Goal: Task Accomplishment & Management: Complete application form

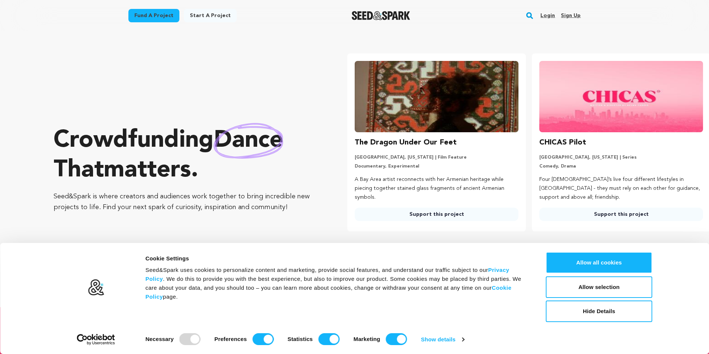
click at [571, 17] on link "Sign up" at bounding box center [571, 16] width 20 height 12
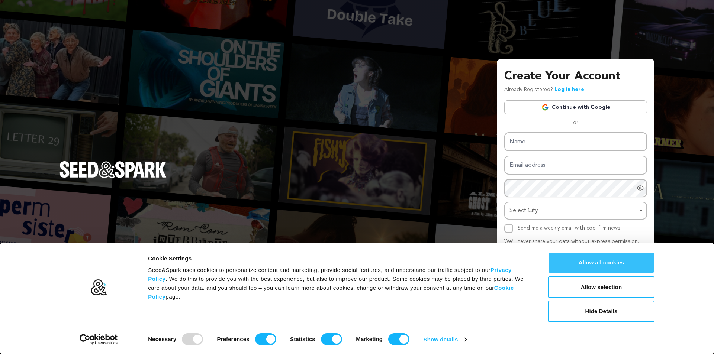
click at [606, 263] on button "Allow all cookies" at bounding box center [601, 263] width 106 height 22
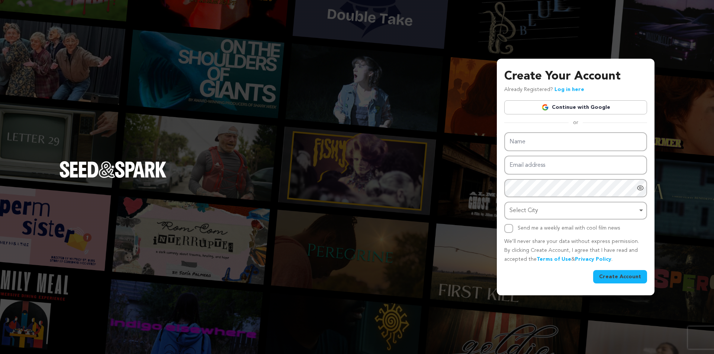
click at [602, 105] on link "Continue with Google" at bounding box center [575, 107] width 143 height 14
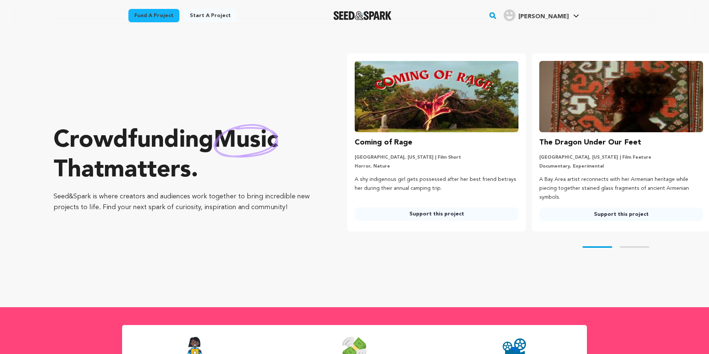
click at [558, 15] on span "[PERSON_NAME]" at bounding box center [543, 17] width 50 height 6
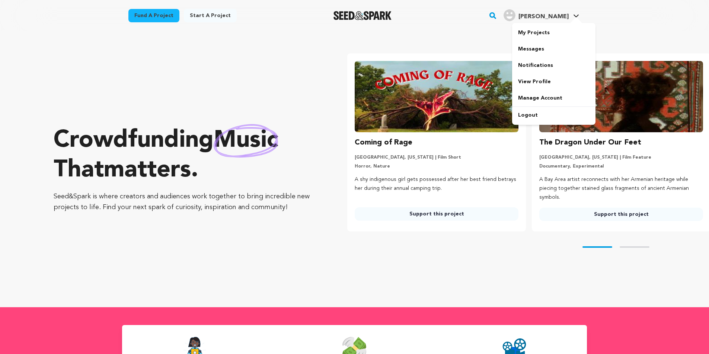
click at [568, 16] on span "[PERSON_NAME]" at bounding box center [543, 17] width 50 height 6
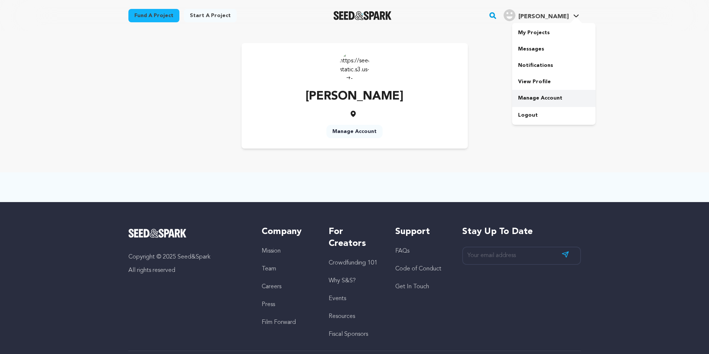
click at [538, 96] on link "Manage Account" at bounding box center [553, 98] width 83 height 16
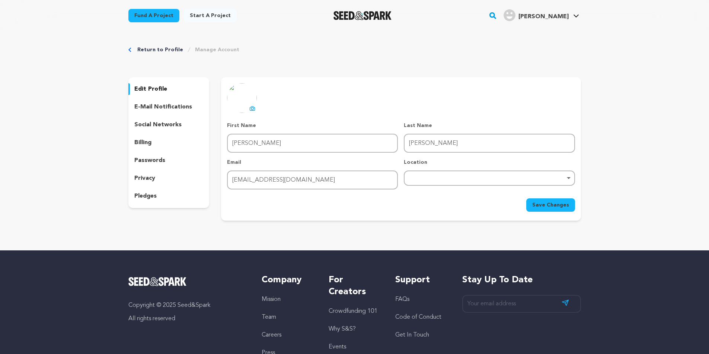
click at [444, 175] on div "Remove item" at bounding box center [489, 178] width 171 height 15
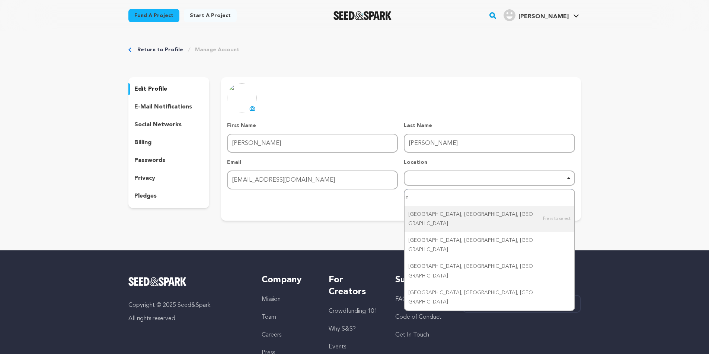
type input "i"
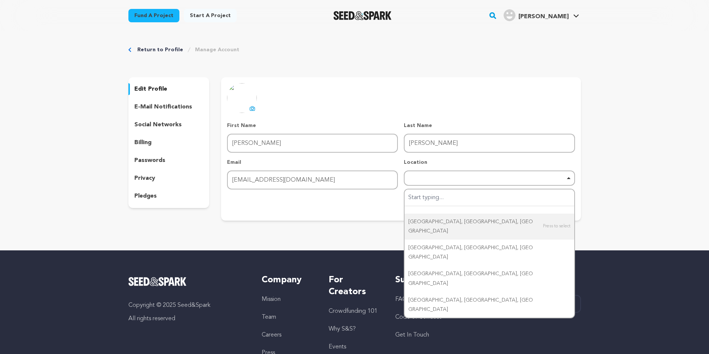
click at [48, 257] on div "Copyright © 2025 Seed&Spark All rights reserved Company Mission Team Careers Pr…" at bounding box center [354, 346] width 709 height 191
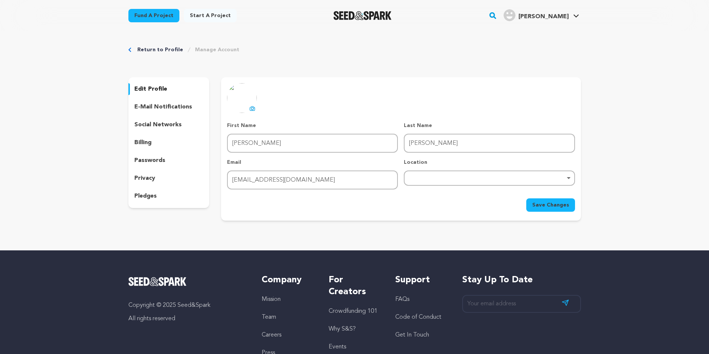
click at [161, 103] on p "e-mail notifications" at bounding box center [163, 107] width 58 height 9
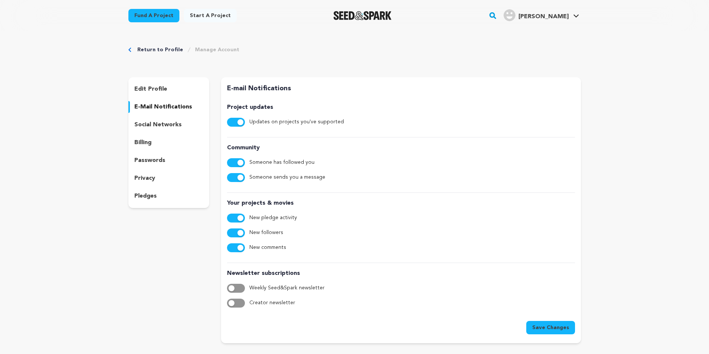
click at [156, 122] on p "social networks" at bounding box center [157, 125] width 47 height 9
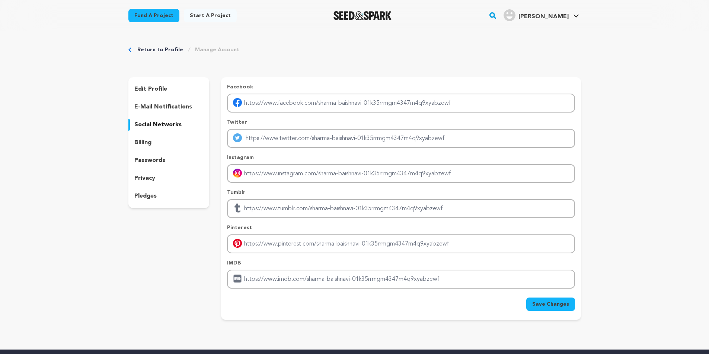
click at [174, 145] on div "billing" at bounding box center [168, 143] width 81 height 12
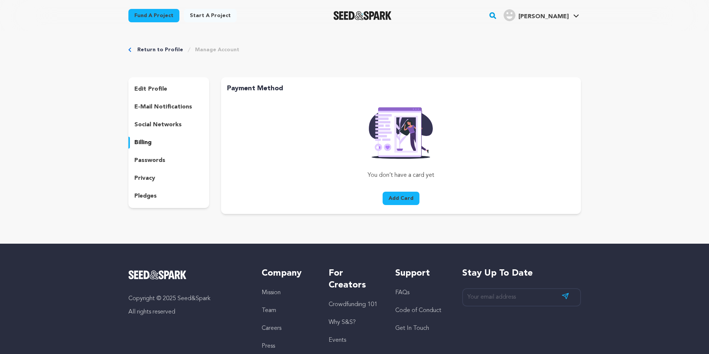
click at [173, 170] on div "edit profile e-mail notifications social networks billing passwords privacy ple…" at bounding box center [168, 142] width 81 height 131
click at [173, 157] on div "passwords" at bounding box center [168, 161] width 81 height 12
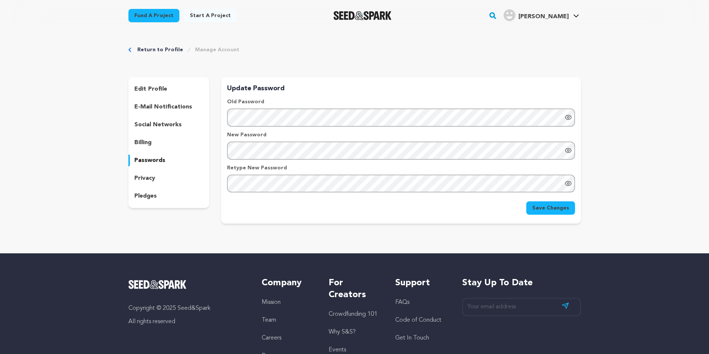
click at [167, 175] on div "privacy" at bounding box center [168, 179] width 81 height 12
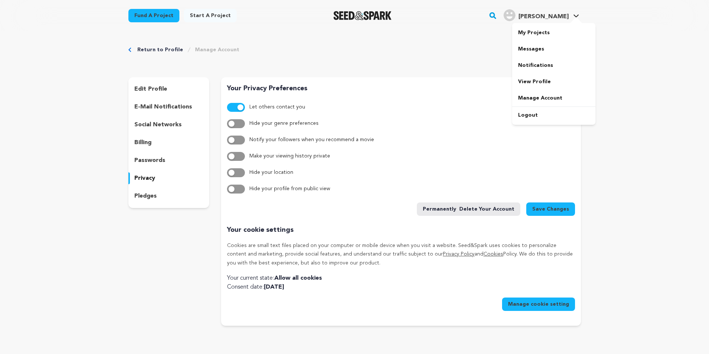
click at [570, 19] on div at bounding box center [575, 20] width 15 height 7
click at [549, 95] on link "Manage Account" at bounding box center [553, 98] width 83 height 16
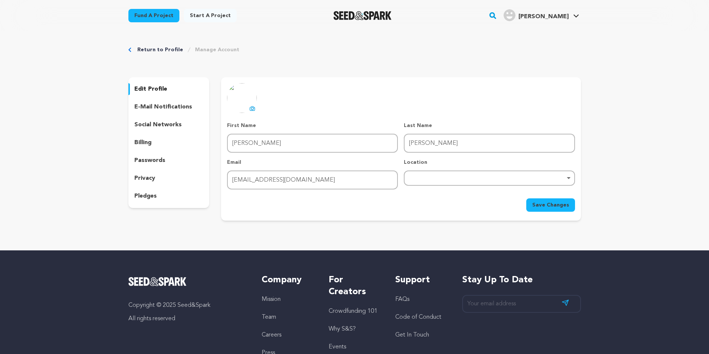
click at [190, 15] on link "Start a project" at bounding box center [210, 15] width 53 height 13
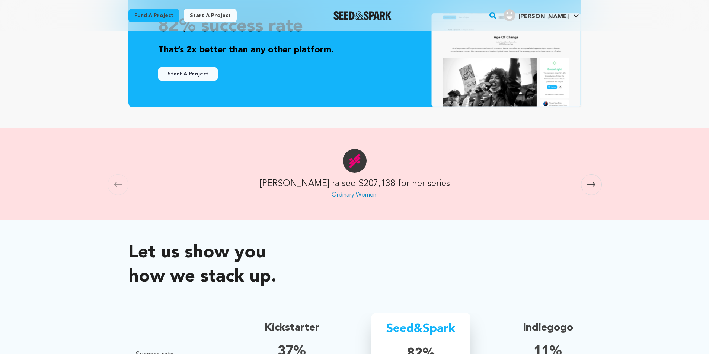
scroll to position [446, 0]
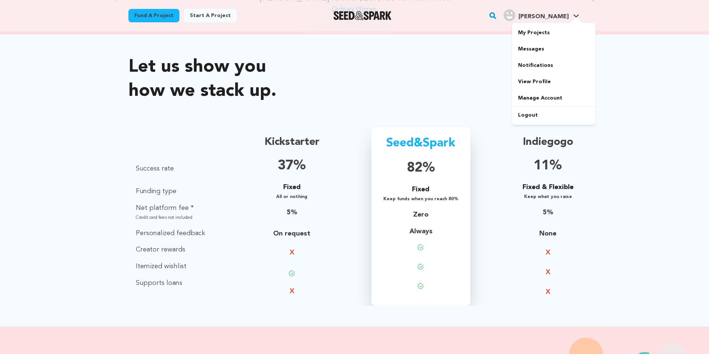
click at [561, 16] on span "[PERSON_NAME]" at bounding box center [543, 17] width 50 height 6
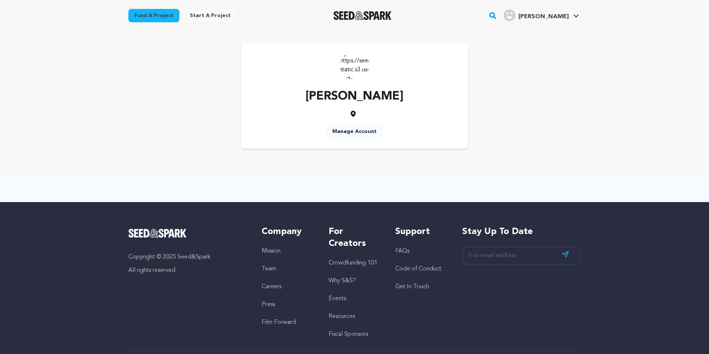
click at [210, 13] on link "Start a project" at bounding box center [210, 15] width 53 height 13
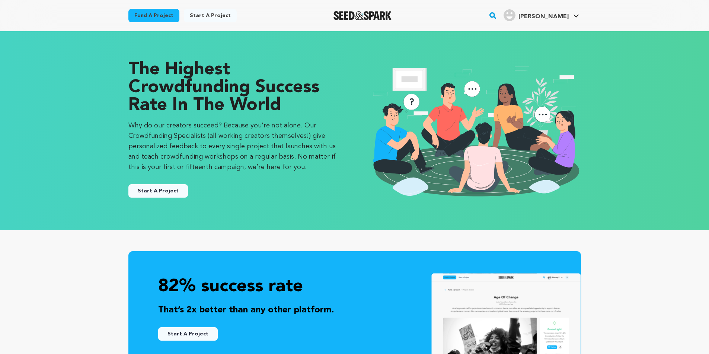
click at [153, 190] on button "Start A Project" at bounding box center [158, 190] width 60 height 13
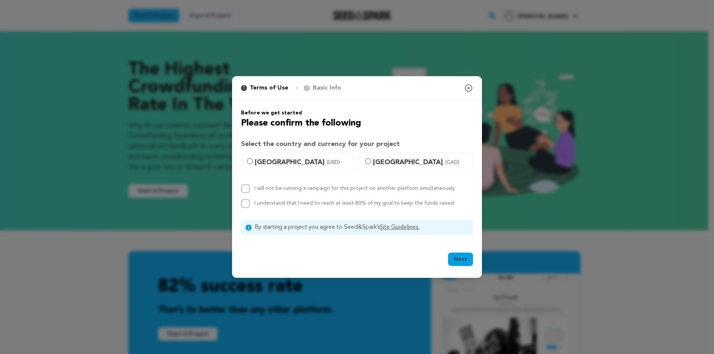
click at [319, 91] on p "Basic Info" at bounding box center [327, 88] width 28 height 9
click at [323, 86] on p "Basic Info" at bounding box center [327, 88] width 28 height 9
click at [247, 189] on input "I will not be running a campaign for this project on another platform simultane…" at bounding box center [245, 188] width 9 height 9
checkbox input "true"
click at [243, 202] on input "I understand that I need to reach at least 80% of my goal to keep the funds rai…" at bounding box center [245, 203] width 9 height 9
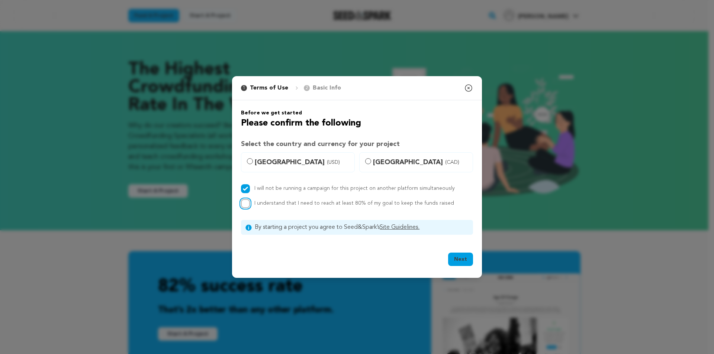
checkbox input "true"
click at [266, 159] on span "United States (USD)" at bounding box center [302, 162] width 95 height 10
click at [253, 159] on input "United States (USD)" at bounding box center [250, 161] width 6 height 6
radio input "true"
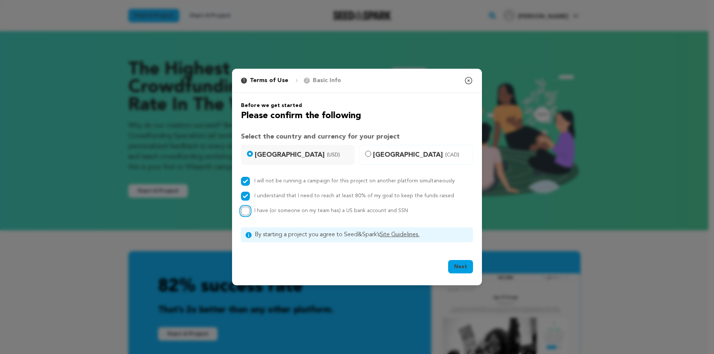
click at [246, 211] on input "I have (or someone on my team has) a US bank account and SSN" at bounding box center [245, 211] width 9 height 9
checkbox input "true"
click at [463, 269] on button "Next" at bounding box center [460, 266] width 25 height 13
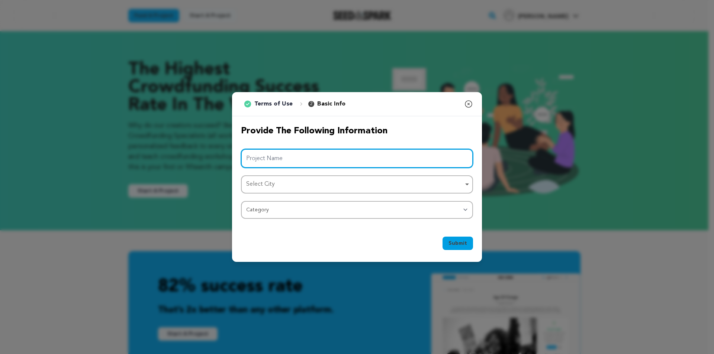
click at [269, 157] on input "Project Name" at bounding box center [357, 158] width 232 height 19
click at [311, 160] on input "Project Name" at bounding box center [357, 158] width 232 height 19
paste input "permanentservices"
click at [303, 188] on div "Select City Remove item" at bounding box center [354, 184] width 217 height 11
type input "permanentservices"
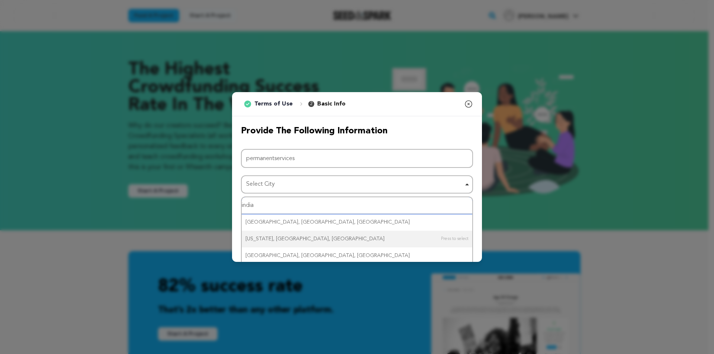
type input "india"
click at [94, 227] on div "1 Terms of Use 2 Basic Info You started your project! Close modal Provide the f…" at bounding box center [357, 177] width 714 height 354
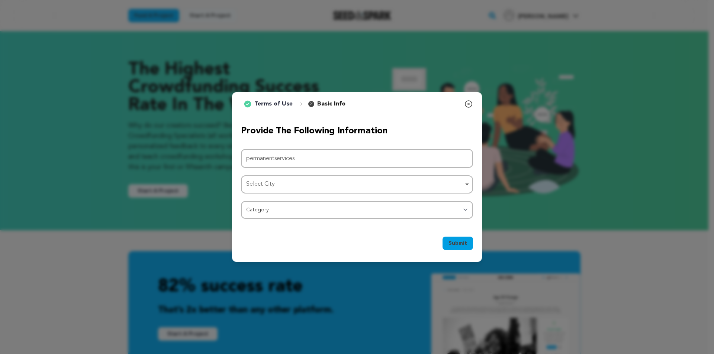
click at [468, 107] on icon "button" at bounding box center [468, 104] width 9 height 9
